Goal: Transaction & Acquisition: Book appointment/travel/reservation

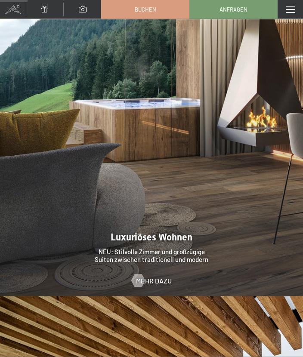
scroll to position [736, 0]
click at [187, 276] on div "Mehr dazu" at bounding box center [151, 280] width 303 height 9
click at [150, 276] on span "Mehr dazu" at bounding box center [154, 280] width 36 height 9
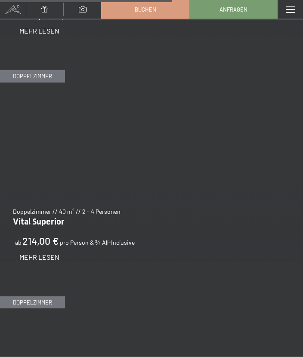
scroll to position [2223, 0]
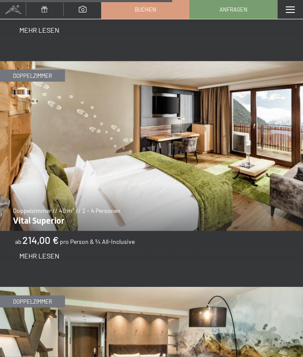
click at [51, 252] on span "Mehr Lesen" at bounding box center [39, 256] width 40 height 8
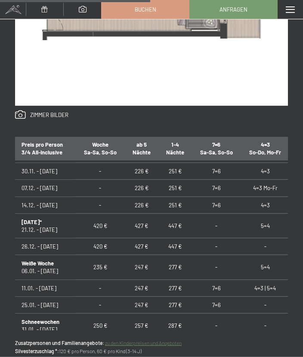
scroll to position [140, 0]
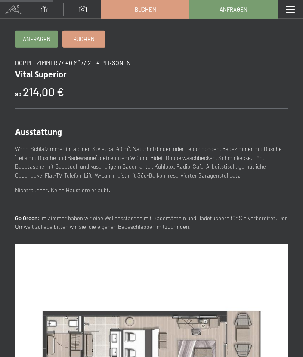
scroll to position [194, 0]
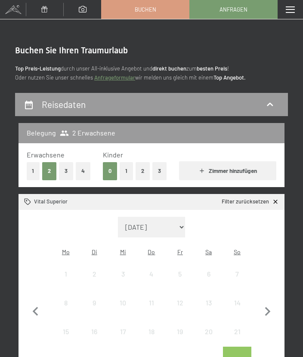
click at [267, 307] on icon "button" at bounding box center [268, 311] width 6 height 9
select select "2025-10-01"
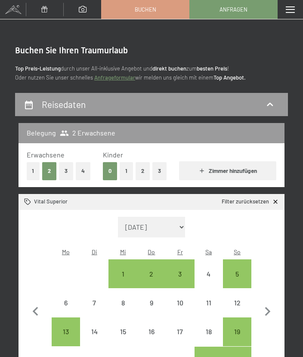
click at [267, 307] on icon "button" at bounding box center [268, 312] width 18 height 18
select select "2025-11-01"
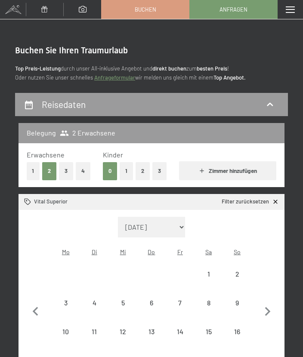
select select "2025-11-01"
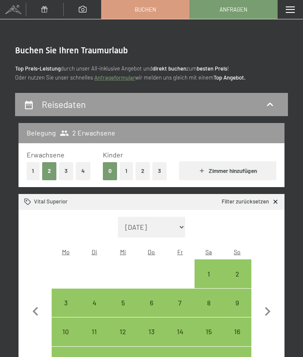
click at [211, 299] on div "8" at bounding box center [208, 312] width 27 height 27
select select "2025-11-01"
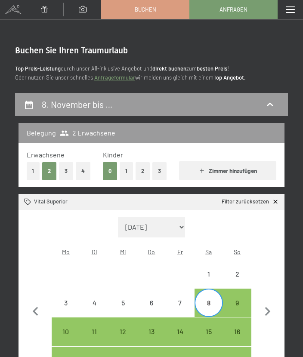
click at [152, 328] on div "13" at bounding box center [151, 341] width 27 height 27
select select "2025-11-01"
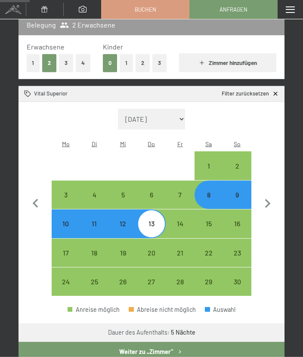
click at [234, 347] on button "Weiter zu „Zimmer“" at bounding box center [151, 352] width 266 height 20
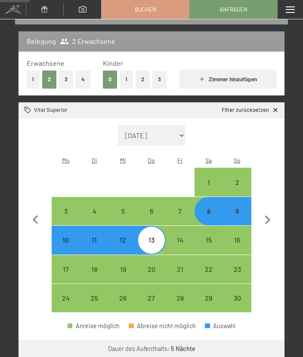
select select "2025-11-01"
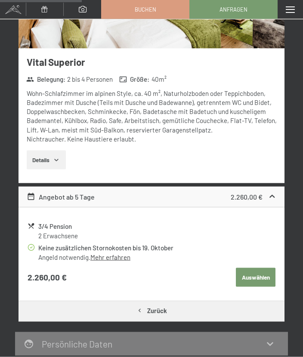
scroll to position [213, 0]
